Goal: Task Accomplishment & Management: Use online tool/utility

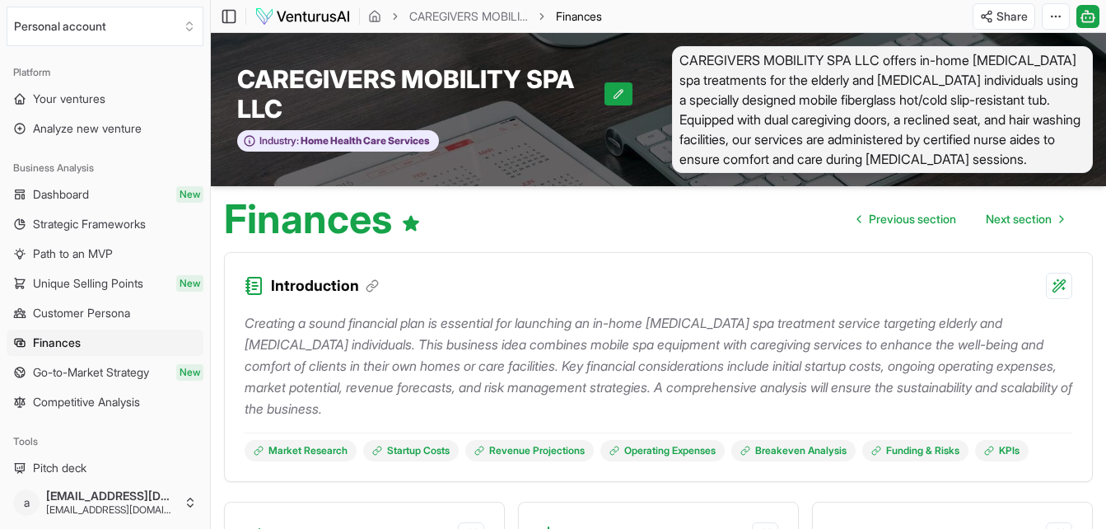
scroll to position [1691, 0]
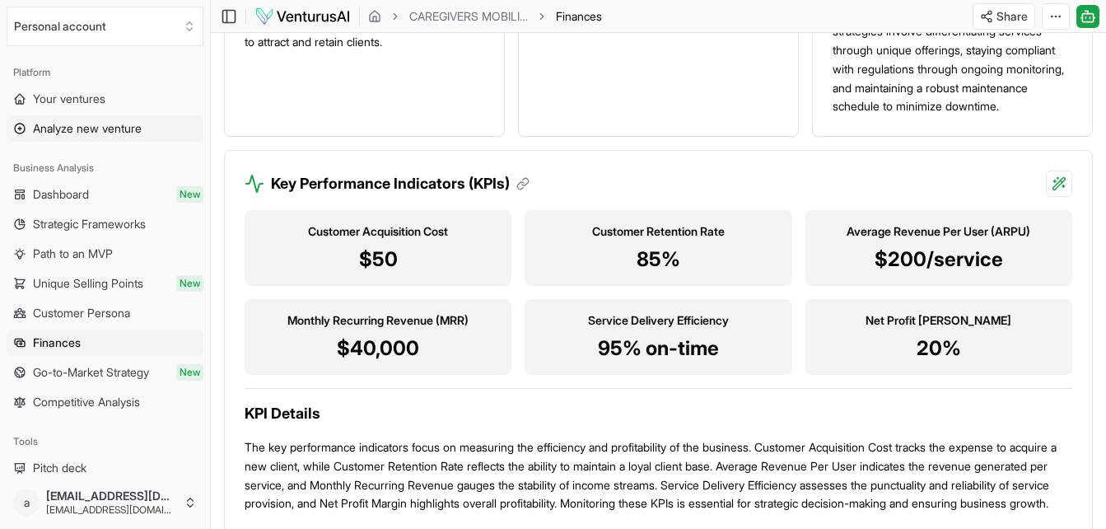
click at [114, 132] on span "Analyze new venture" at bounding box center [87, 128] width 109 height 16
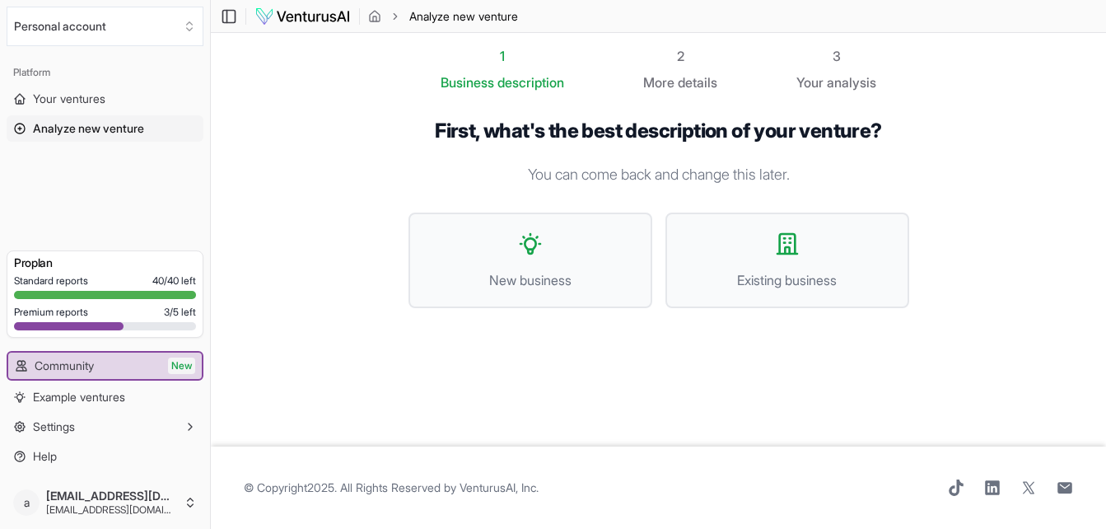
click at [86, 295] on div at bounding box center [105, 295] width 182 height 8
click at [49, 271] on div "Pro plan" at bounding box center [105, 262] width 182 height 23
click at [772, 273] on span "Existing business" at bounding box center [788, 280] width 208 height 20
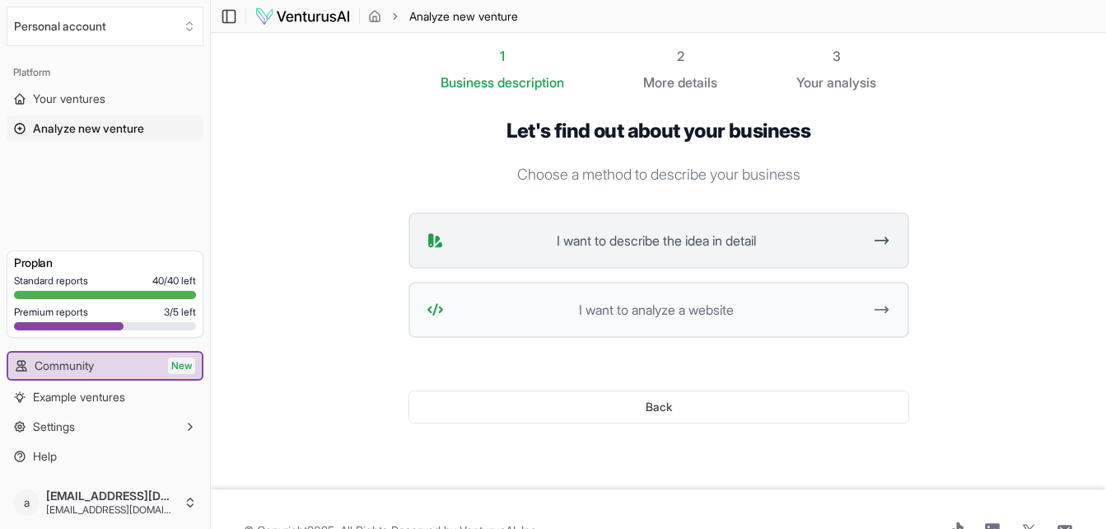
click at [884, 244] on icon at bounding box center [881, 241] width 17 height 20
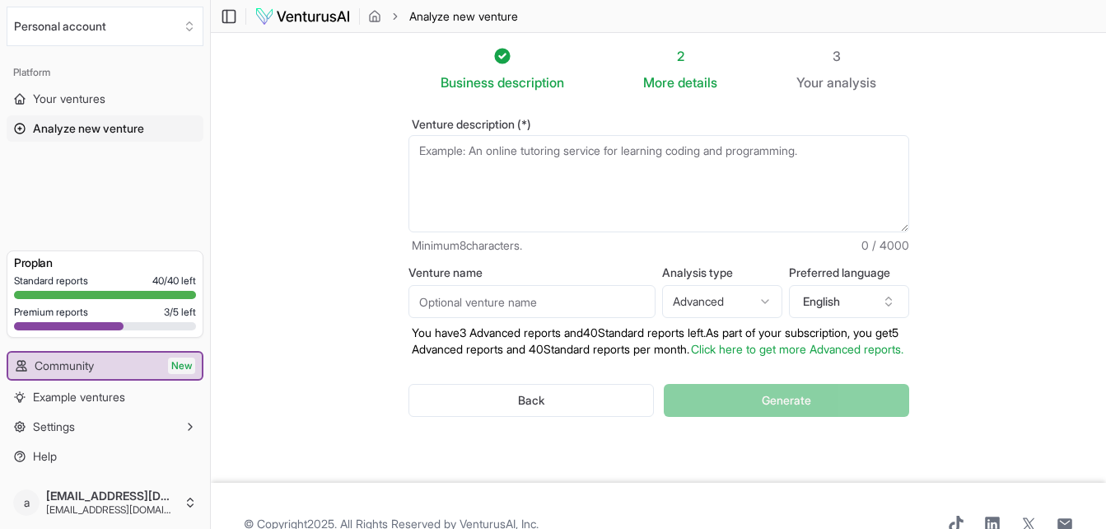
click at [531, 169] on textarea "Venture description (*)" at bounding box center [658, 183] width 501 height 97
type textarea "i"
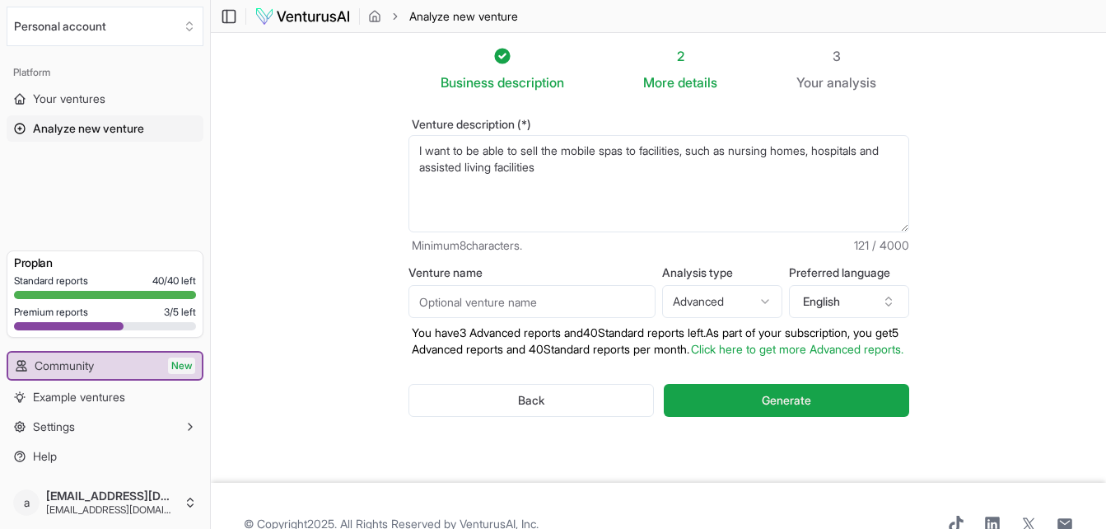
click at [568, 170] on textarea "I want to be able to sell the mobile spas to facilities,such as nursing homes, …" at bounding box center [658, 183] width 501 height 97
click at [832, 153] on textarea "I want to be able to sell the mobile spas to facilities,such as nursing homes, …" at bounding box center [658, 183] width 501 height 97
click at [819, 159] on textarea "I want to be able to sell the mobile spas to facilities,such as nursing homes, …" at bounding box center [658, 183] width 501 height 97
click at [707, 166] on textarea "I want to be able to sell the mobile spas to facilities, such as nursing homes,…" at bounding box center [658, 183] width 501 height 97
click at [417, 149] on textarea "I want to be able to sell the mobile spas to facilities, such as nursing homes,…" at bounding box center [658, 183] width 501 height 97
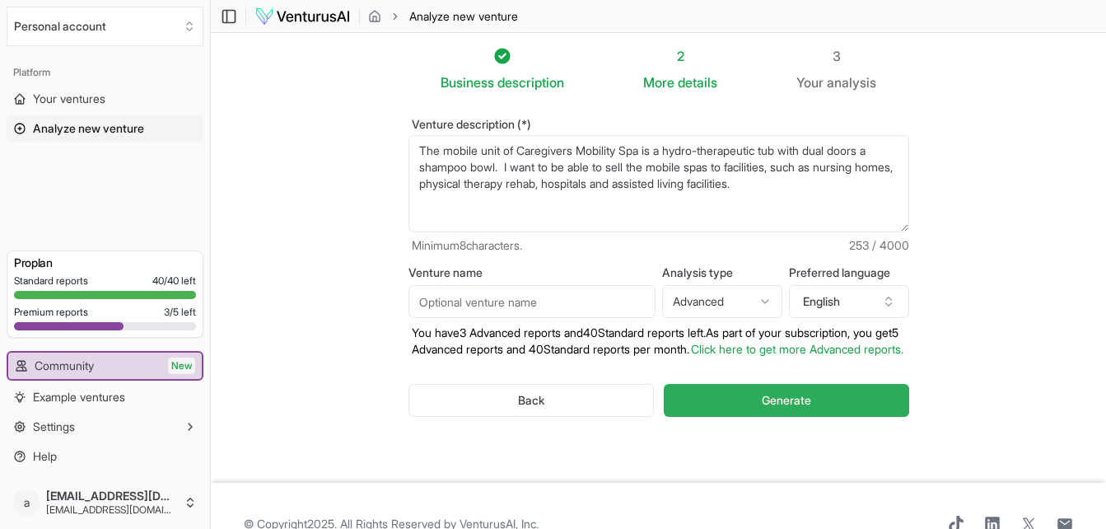
type textarea "The mobile unit of Caregivers Mobility Spa is a hydro-therapeutic tub with dual…"
drag, startPoint x: 770, startPoint y: 418, endPoint x: 785, endPoint y: 413, distance: 15.6
click at [785, 408] on span "Generate" at bounding box center [786, 400] width 49 height 16
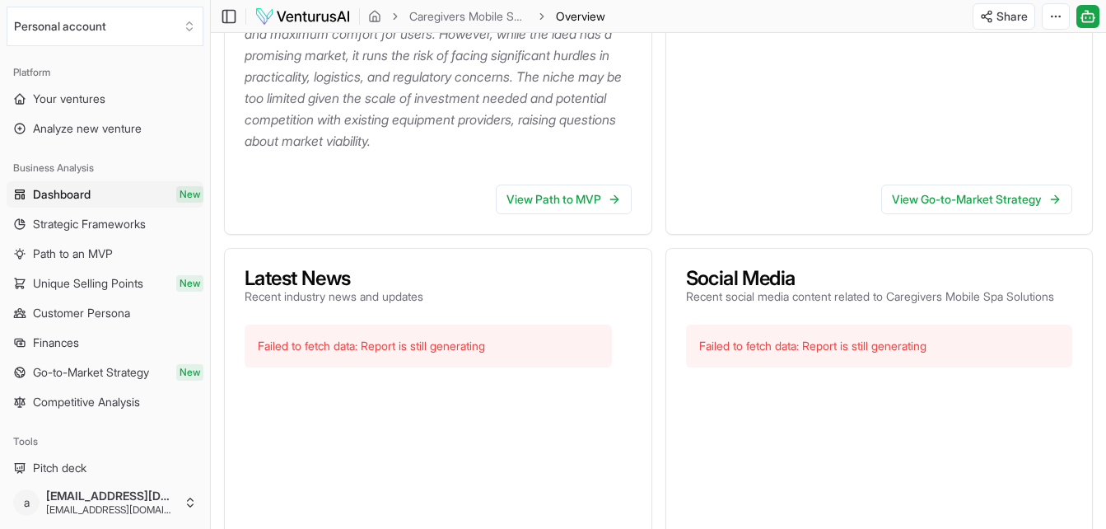
scroll to position [450, 0]
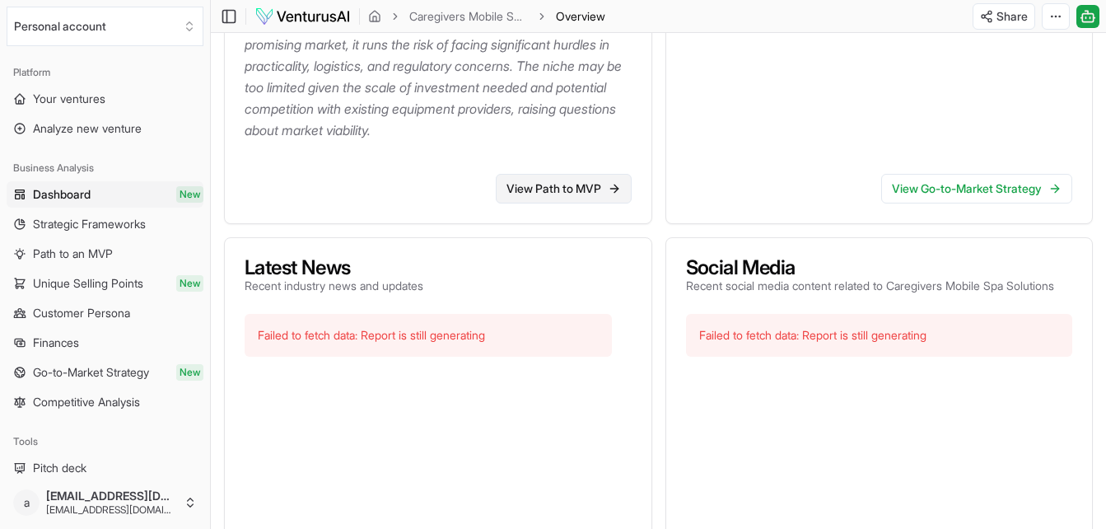
click at [588, 203] on link "View Path to MVP" at bounding box center [564, 189] width 136 height 30
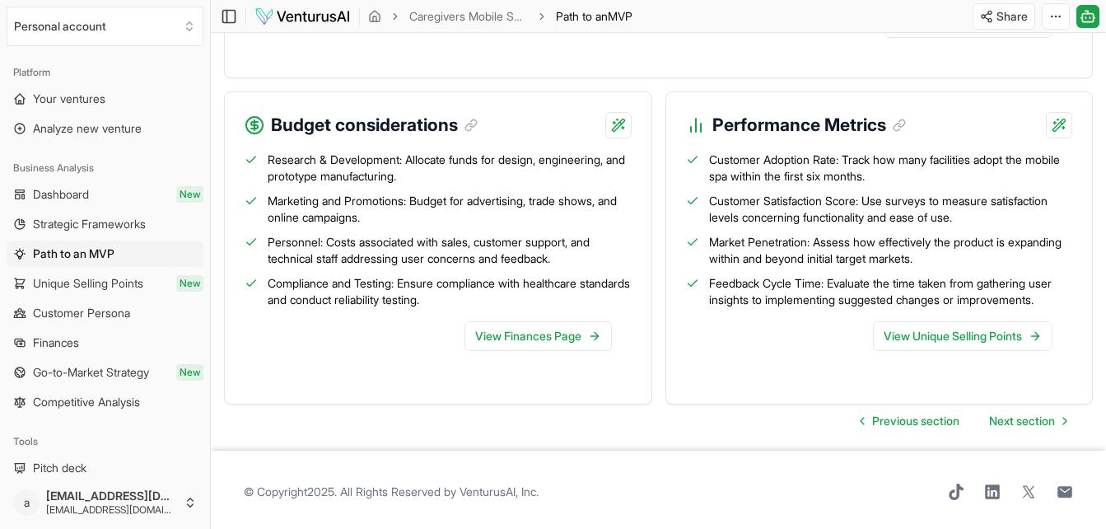
scroll to position [1898, 0]
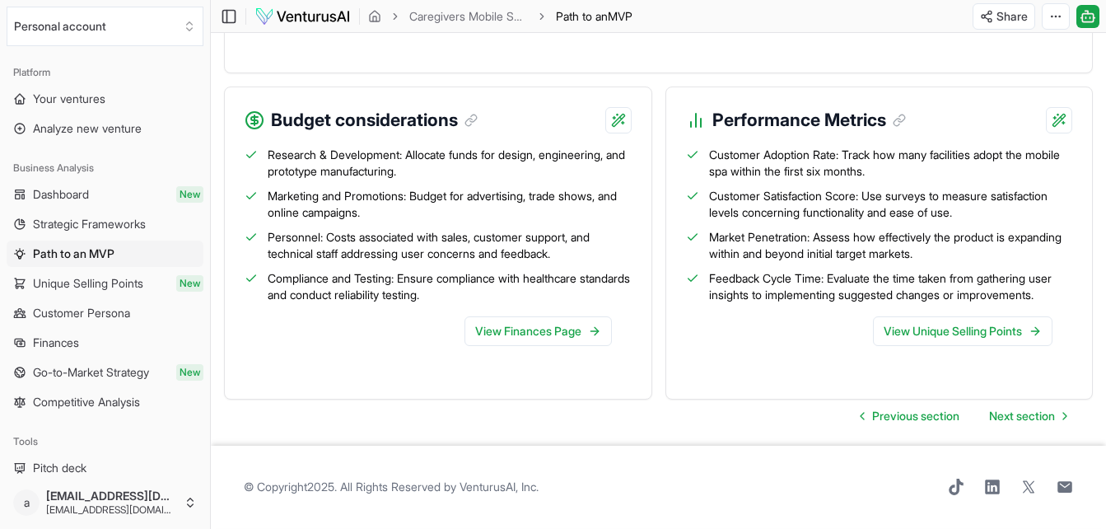
click at [549, 346] on div "View Finances Page" at bounding box center [438, 334] width 387 height 63
click at [548, 334] on link "View Finances Page" at bounding box center [537, 331] width 147 height 30
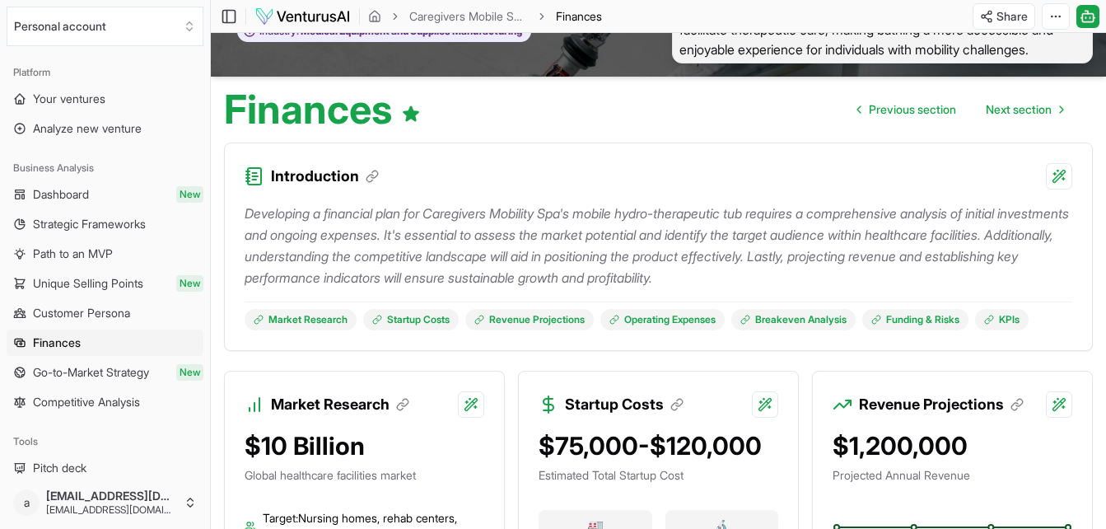
scroll to position [241, 0]
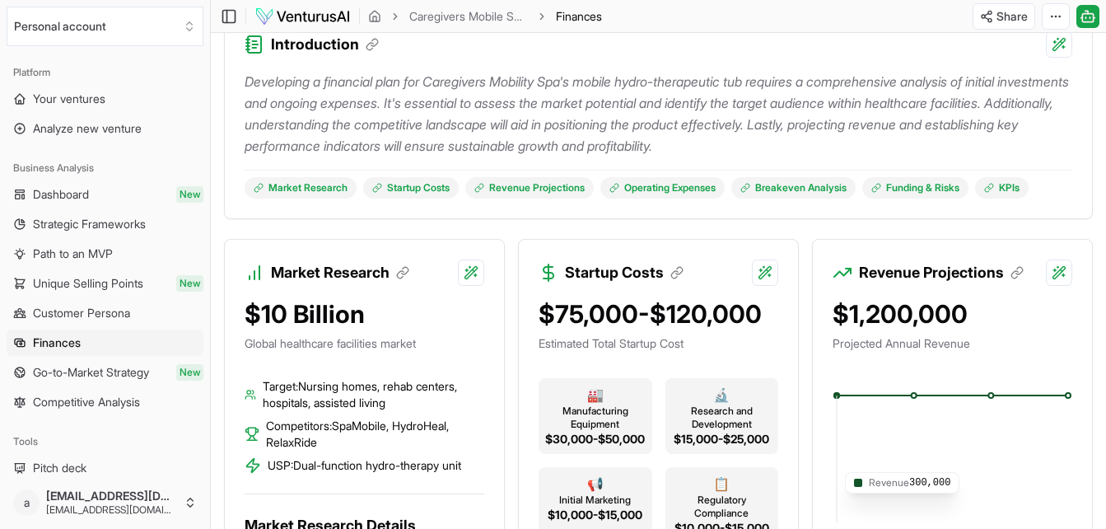
click at [861, 464] on icon at bounding box center [953, 458] width 240 height 135
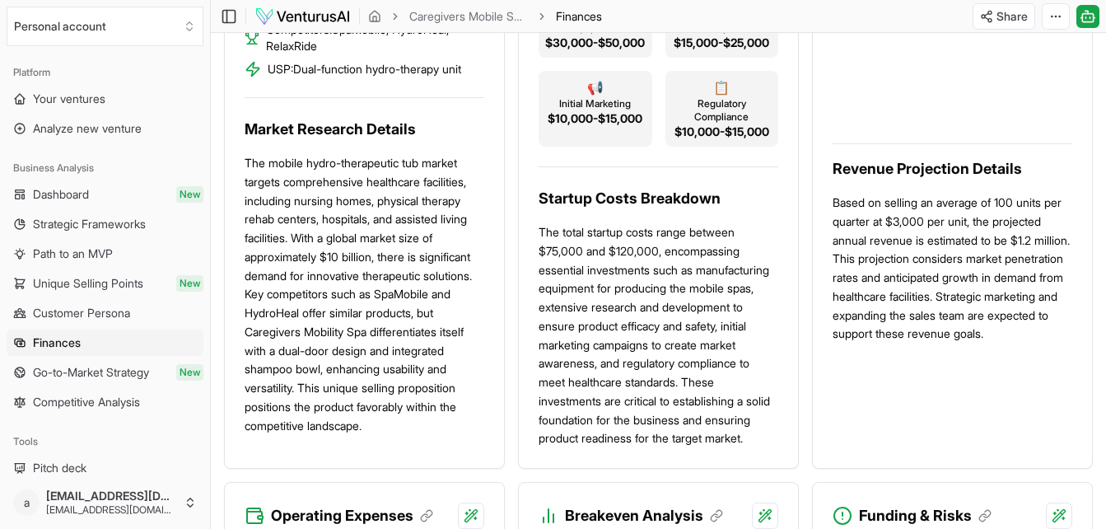
scroll to position [0, 0]
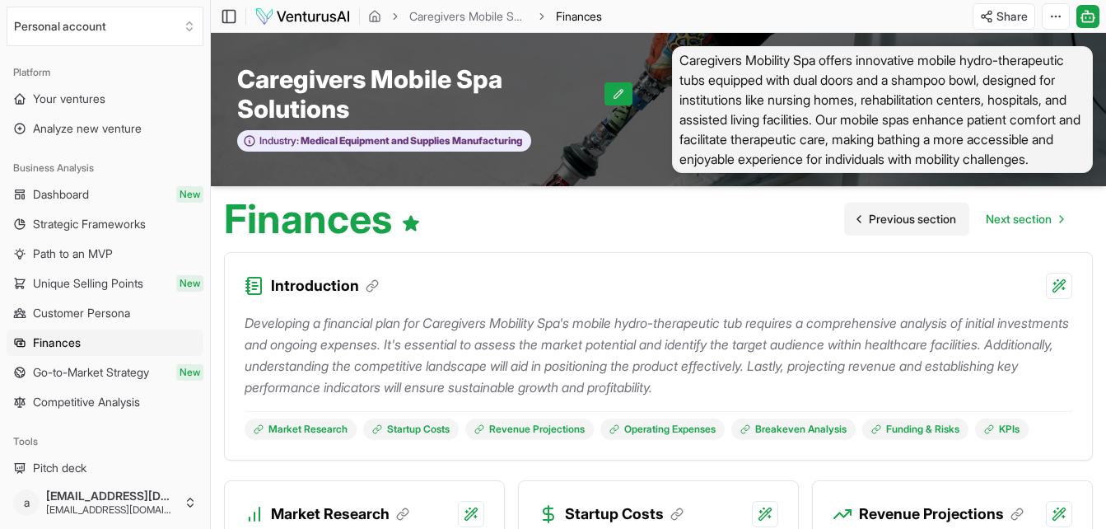
click at [915, 209] on link "Previous section" at bounding box center [906, 219] width 125 height 33
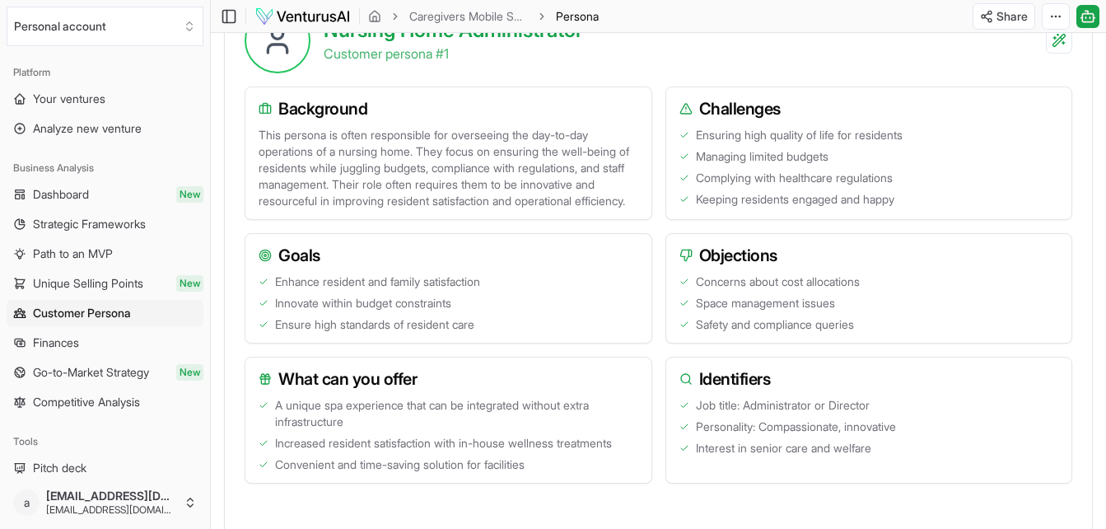
scroll to position [32, 0]
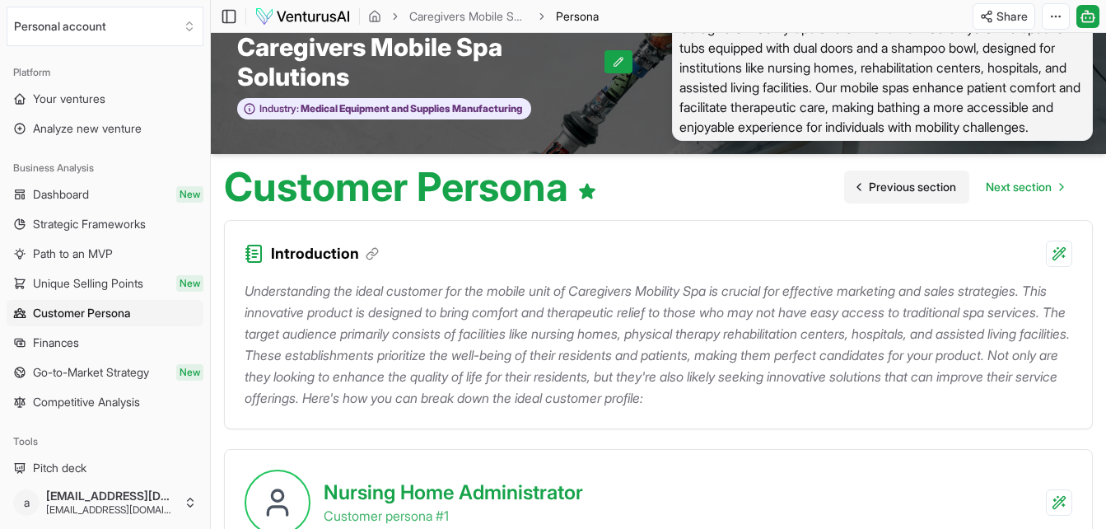
click at [926, 188] on span "Previous section" at bounding box center [912, 187] width 87 height 16
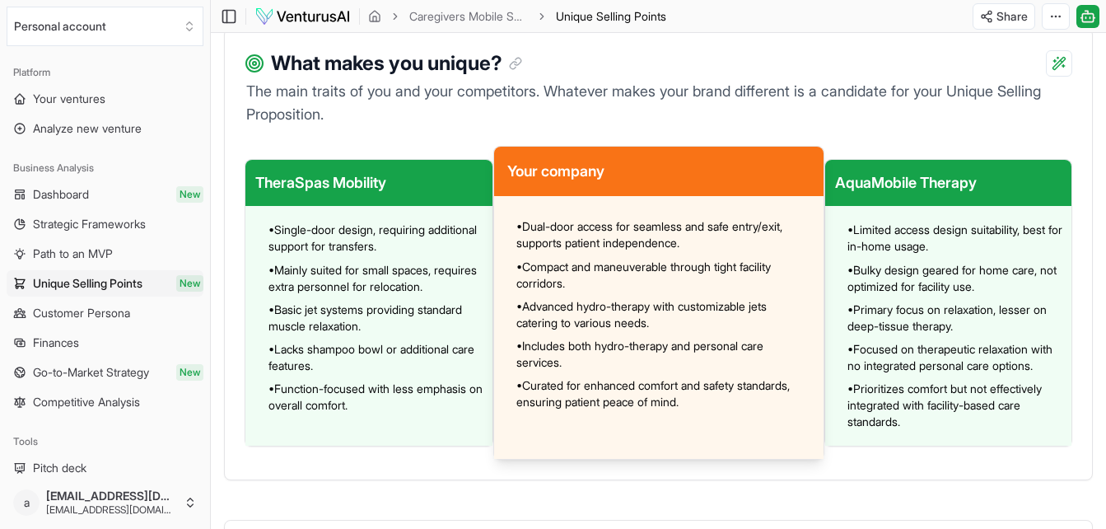
scroll to position [1374, 0]
